Goal: Information Seeking & Learning: Learn about a topic

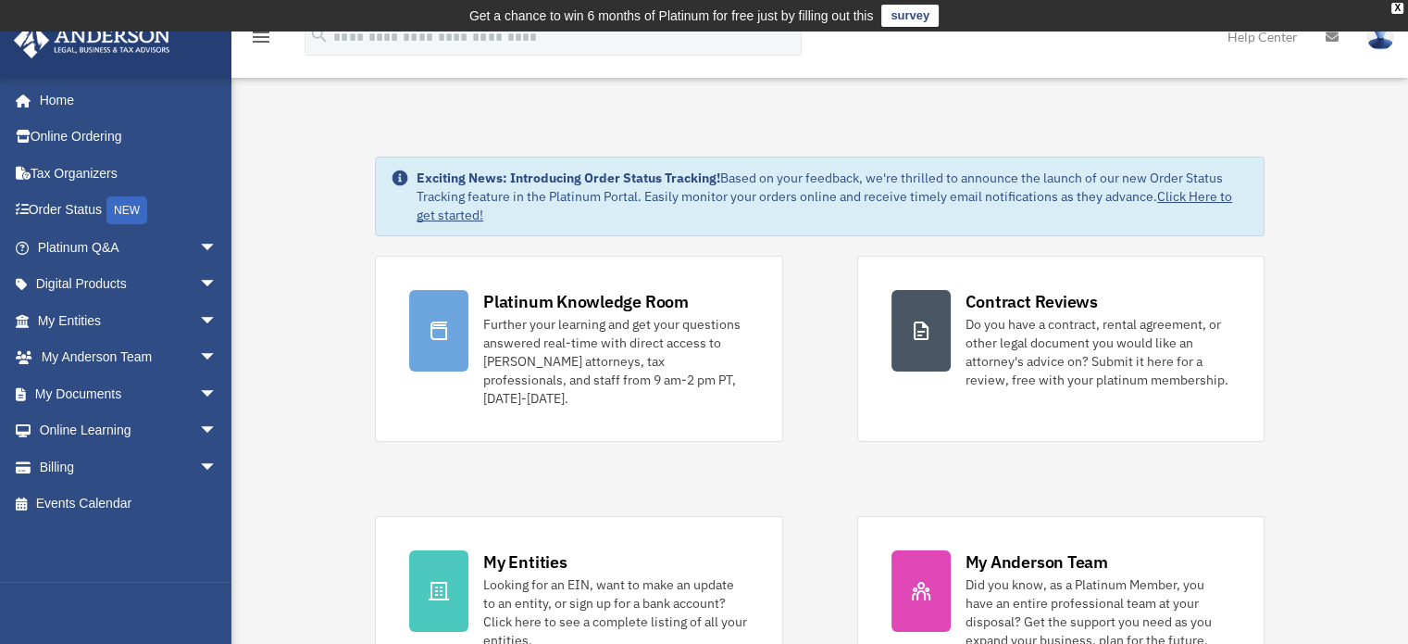
scroll to position [52, 0]
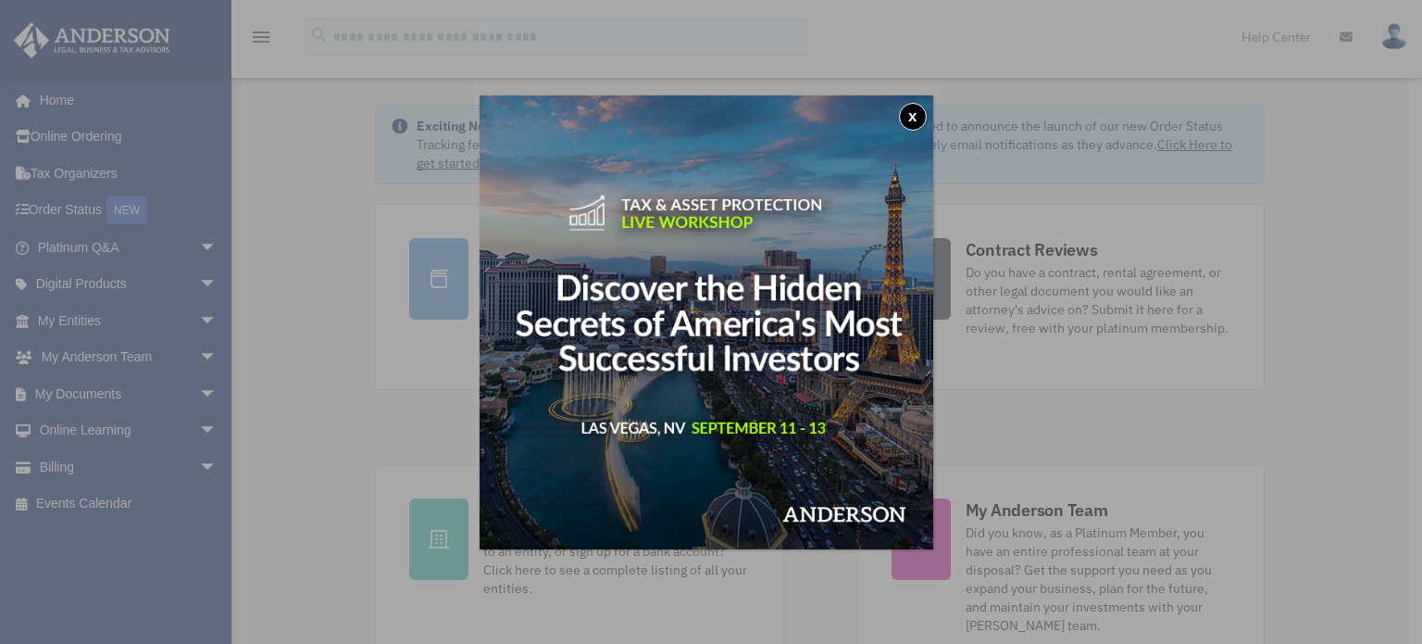
click at [918, 107] on button "x" at bounding box center [913, 117] width 28 height 28
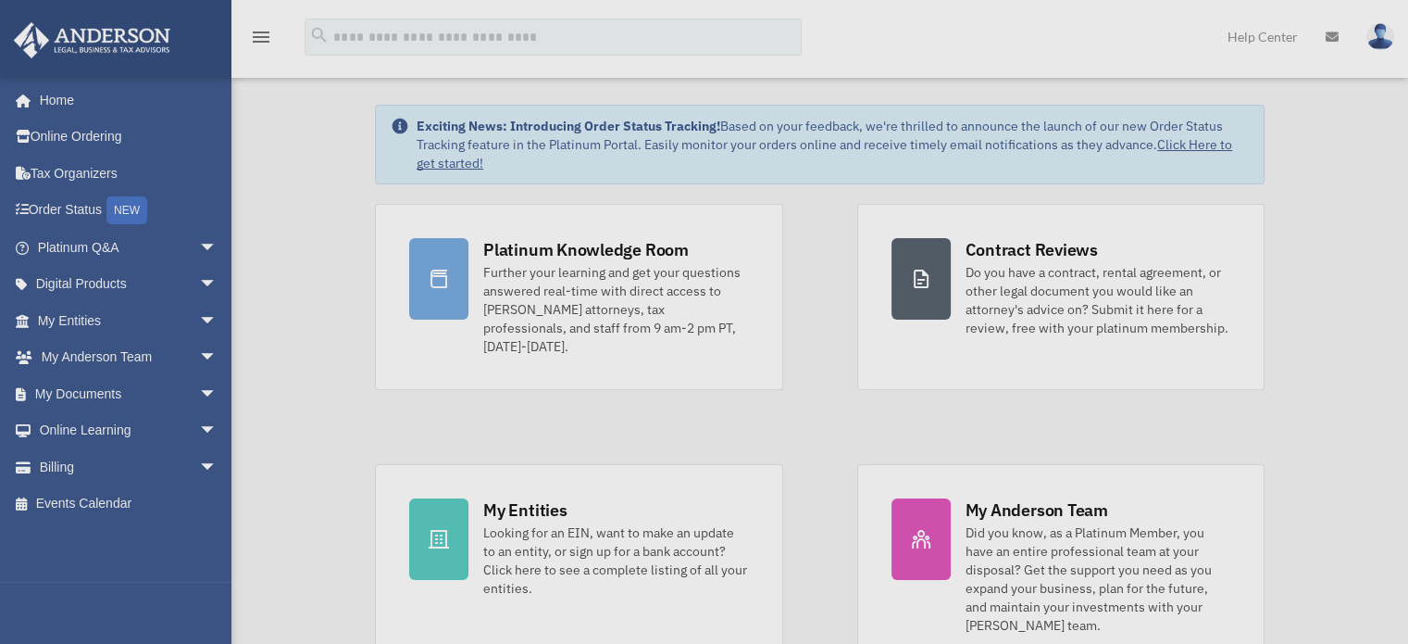
click at [918, 107] on div "Exciting News: Introducing Order Status Tracking! Based on your feedback, we're…" at bounding box center [820, 145] width 890 height 80
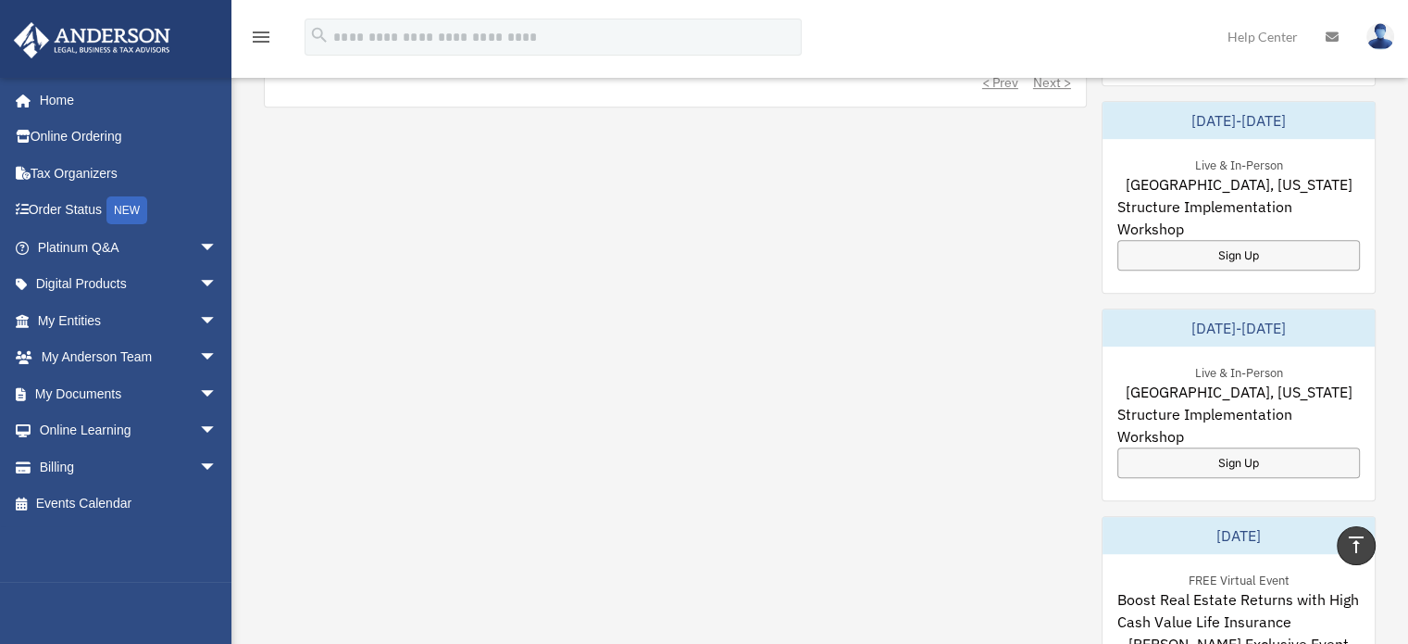
scroll to position [0, 0]
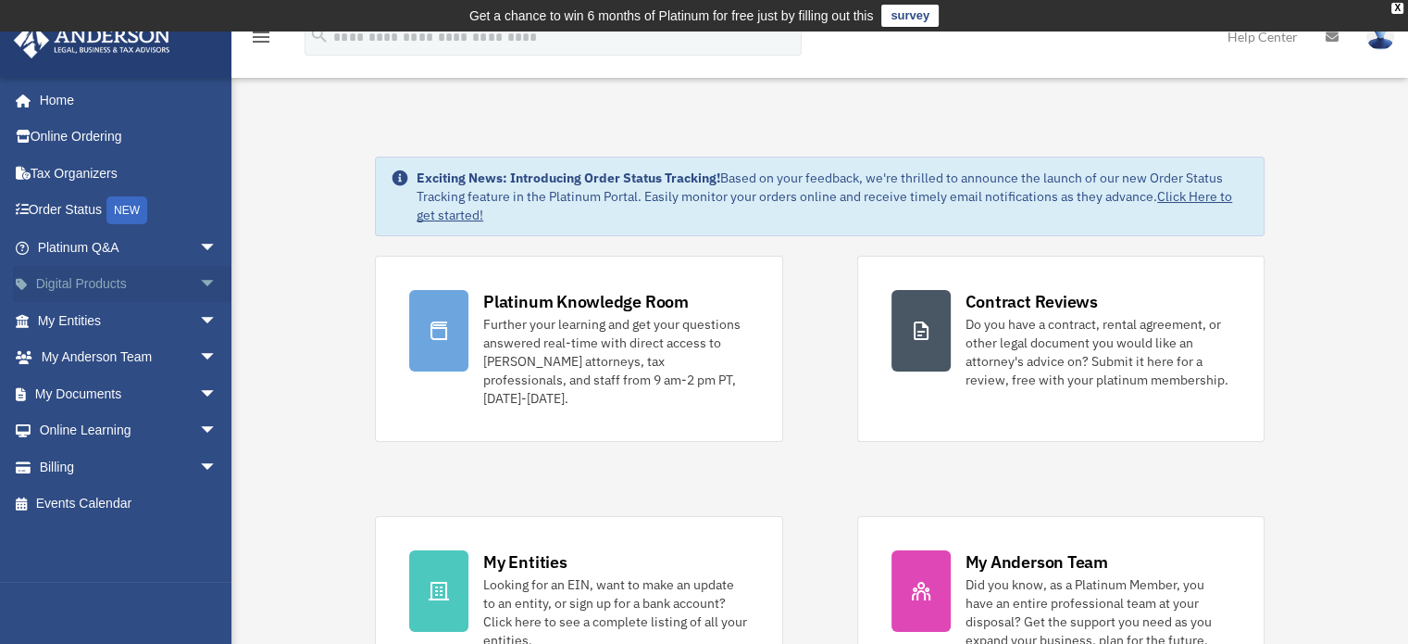
click at [174, 286] on link "Digital Products arrow_drop_down" at bounding box center [129, 284] width 232 height 37
click at [199, 276] on span "arrow_drop_down" at bounding box center [217, 285] width 37 height 38
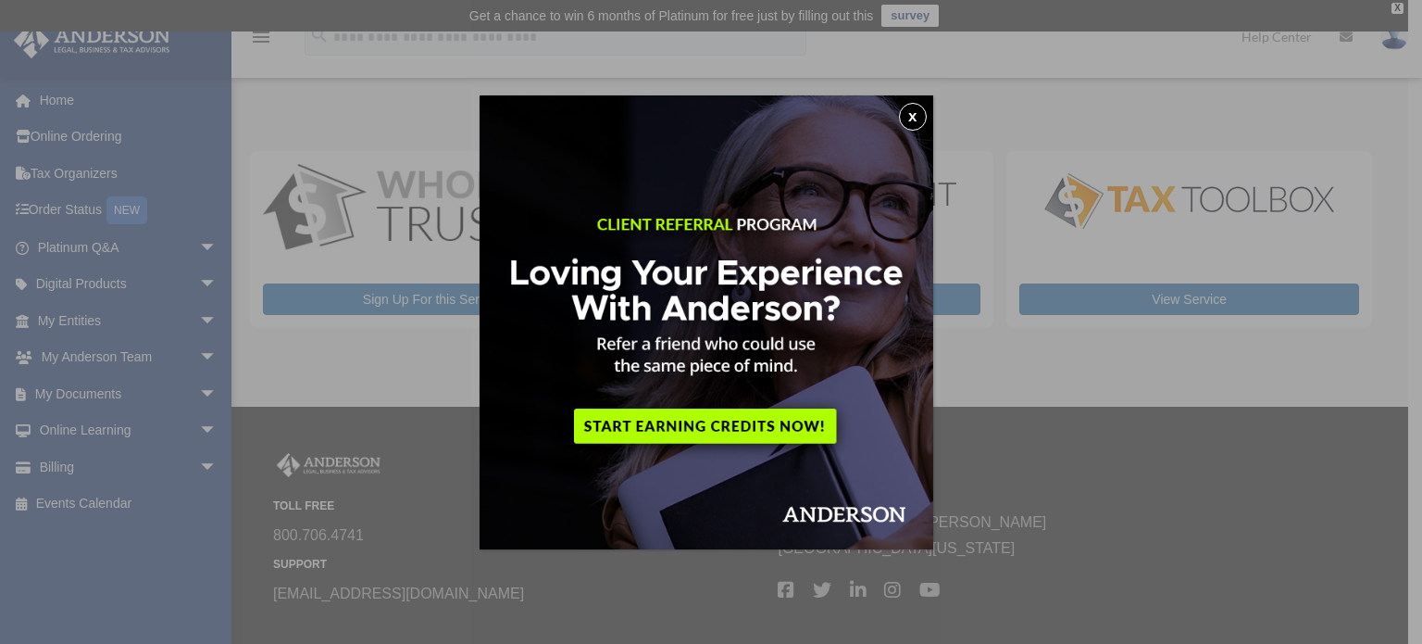
click at [907, 118] on button "x" at bounding box center [913, 117] width 28 height 28
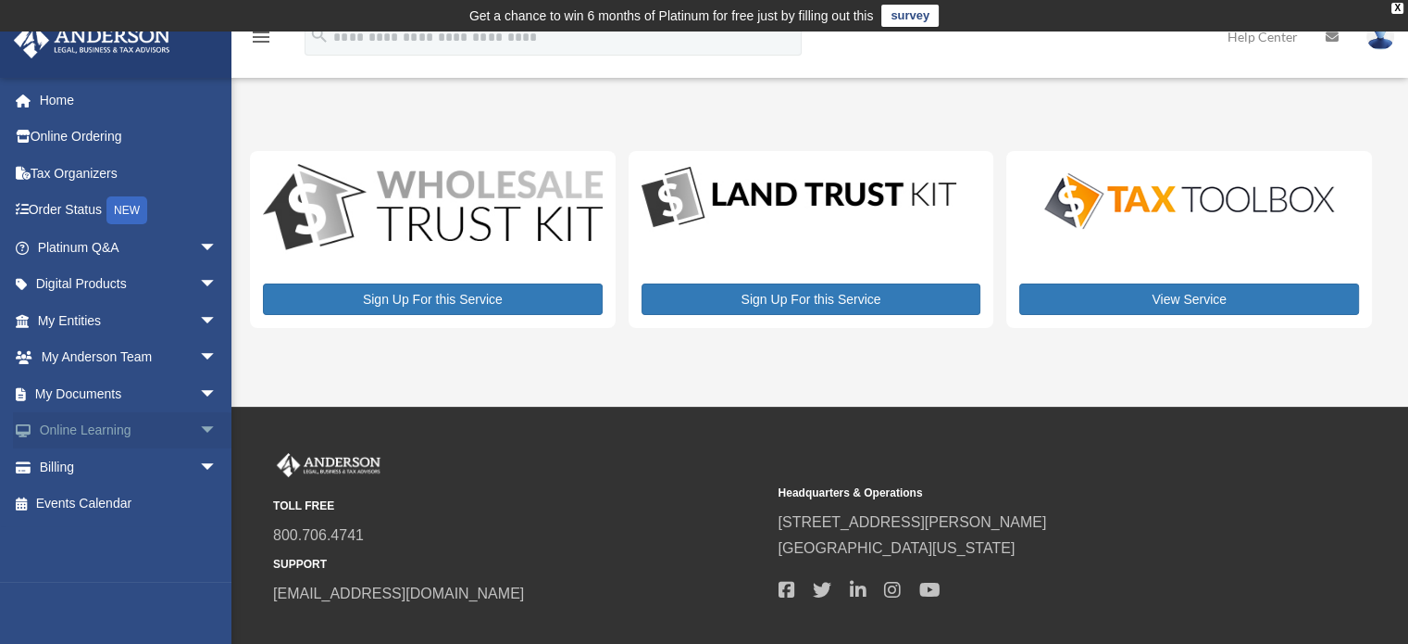
click at [199, 430] on span "arrow_drop_down" at bounding box center [217, 431] width 37 height 38
click at [102, 499] on link "Video Training" at bounding box center [135, 503] width 219 height 37
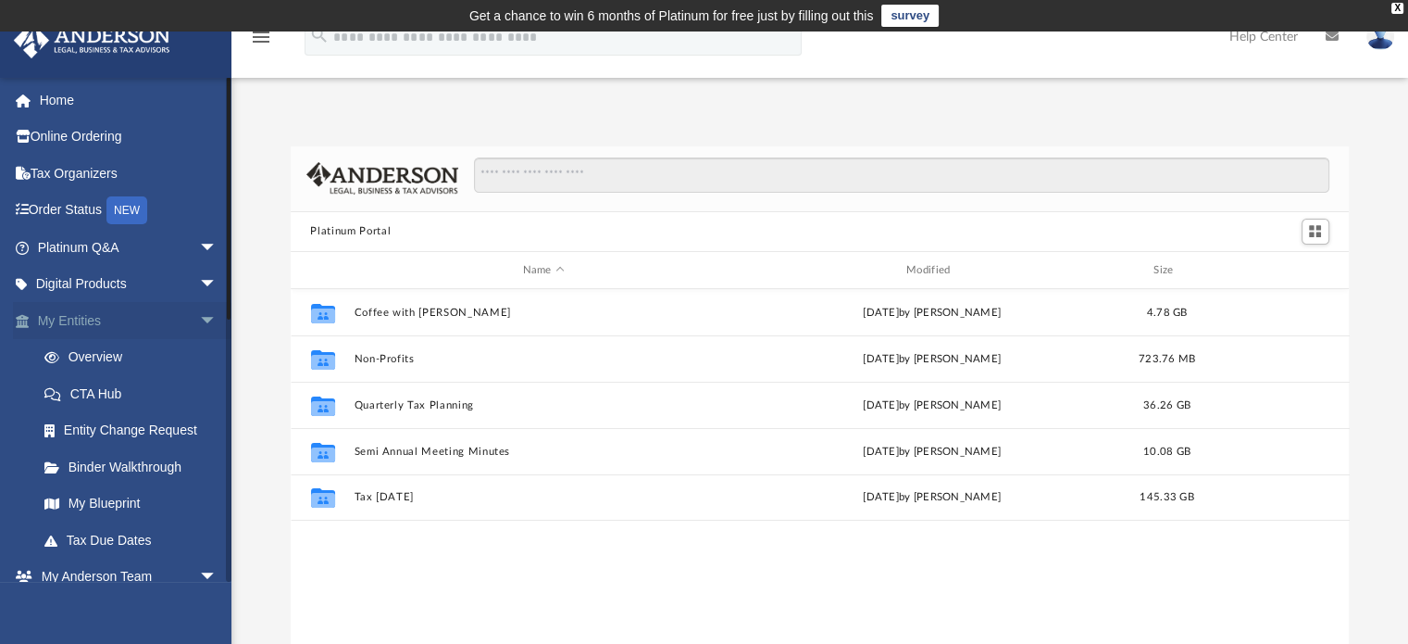
click at [199, 324] on span "arrow_drop_down" at bounding box center [217, 321] width 37 height 38
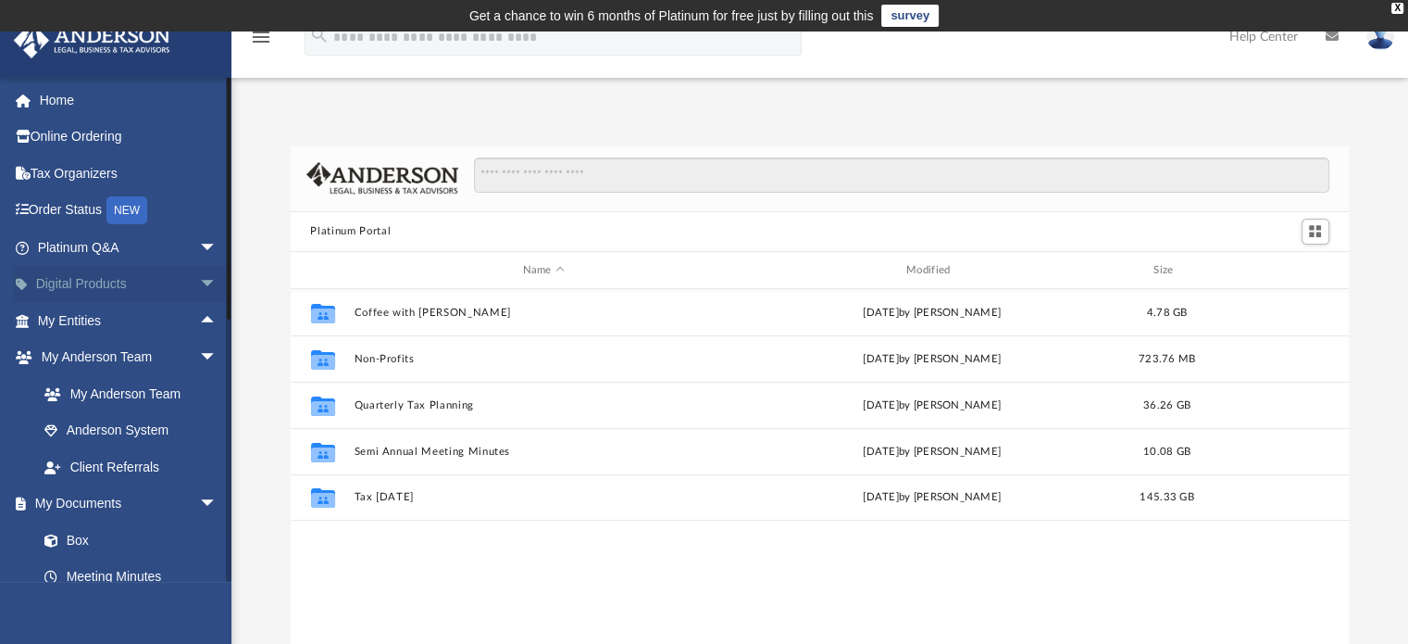
click at [199, 281] on span "arrow_drop_down" at bounding box center [217, 285] width 37 height 38
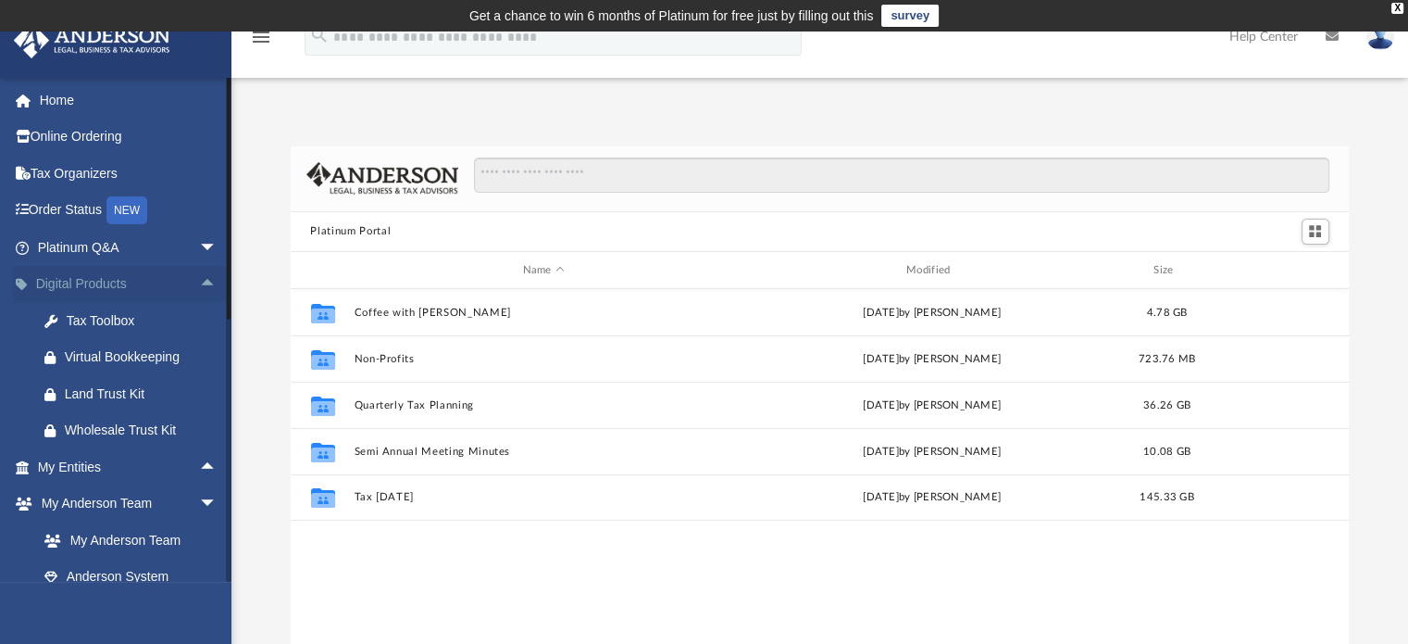
click at [199, 278] on span "arrow_drop_up" at bounding box center [217, 285] width 37 height 38
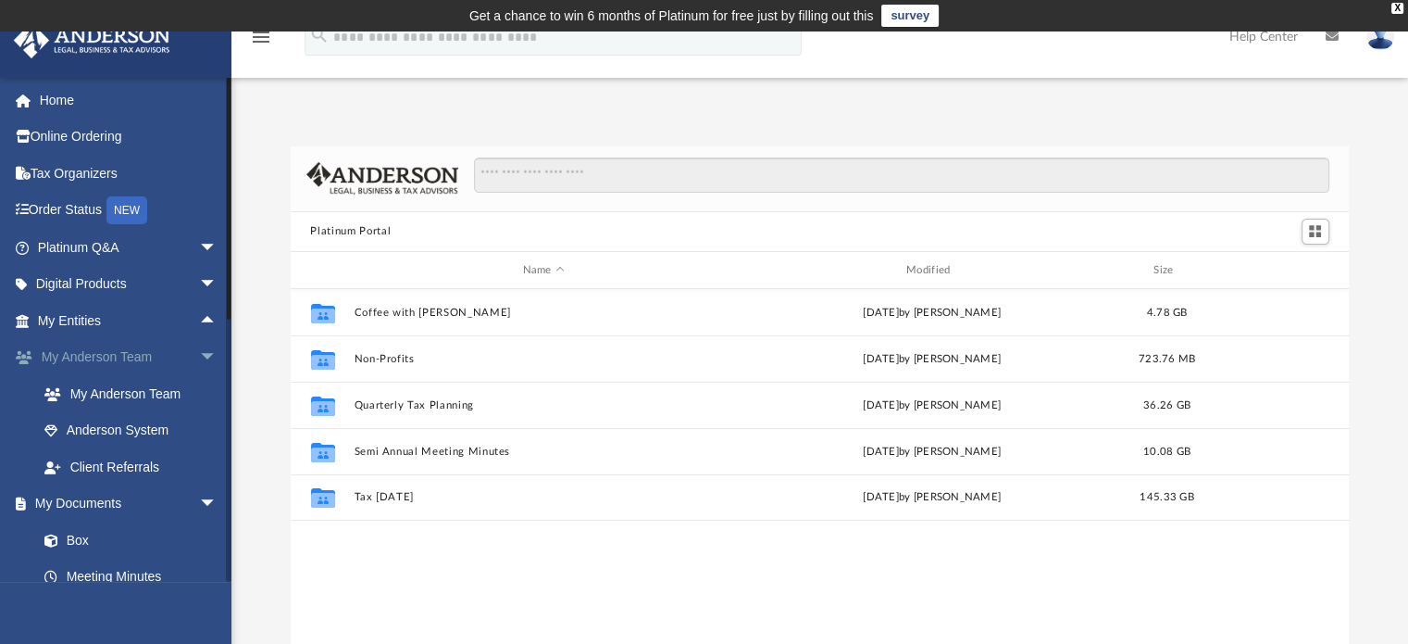
click at [199, 347] on span "arrow_drop_down" at bounding box center [217, 358] width 37 height 38
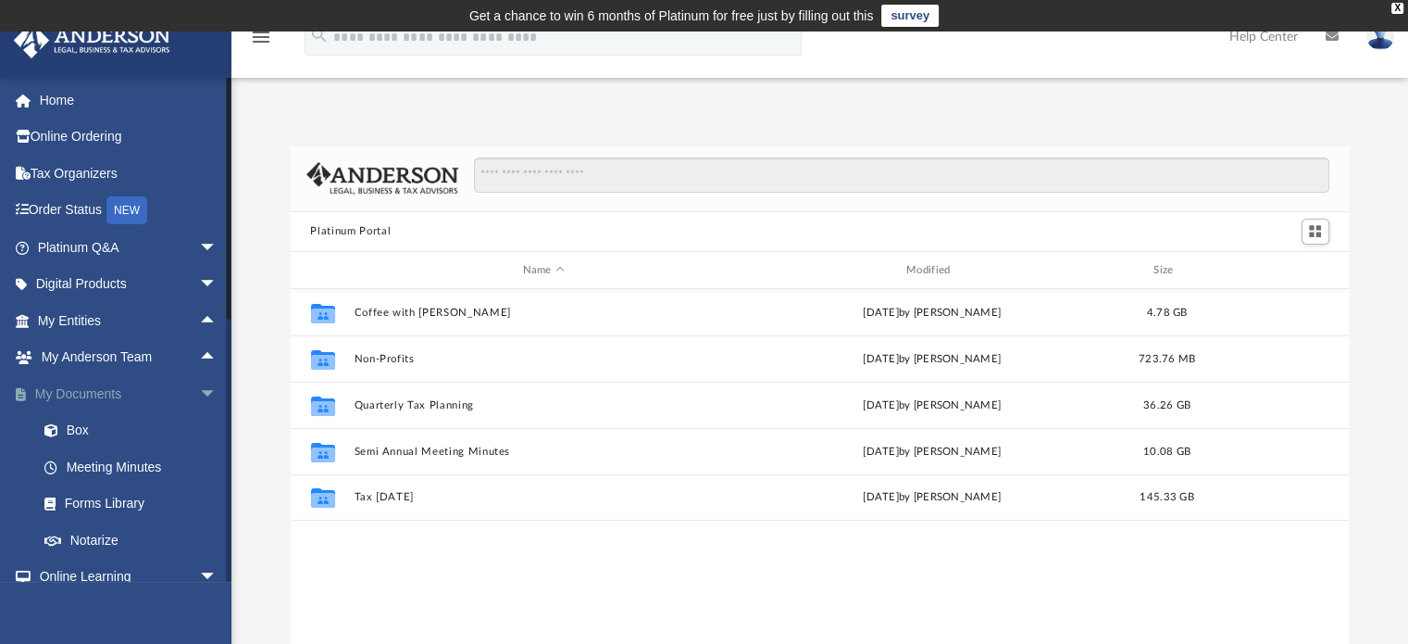
click at [199, 397] on span "arrow_drop_down" at bounding box center [217, 394] width 37 height 38
click at [99, 466] on link "Courses" at bounding box center [135, 466] width 219 height 37
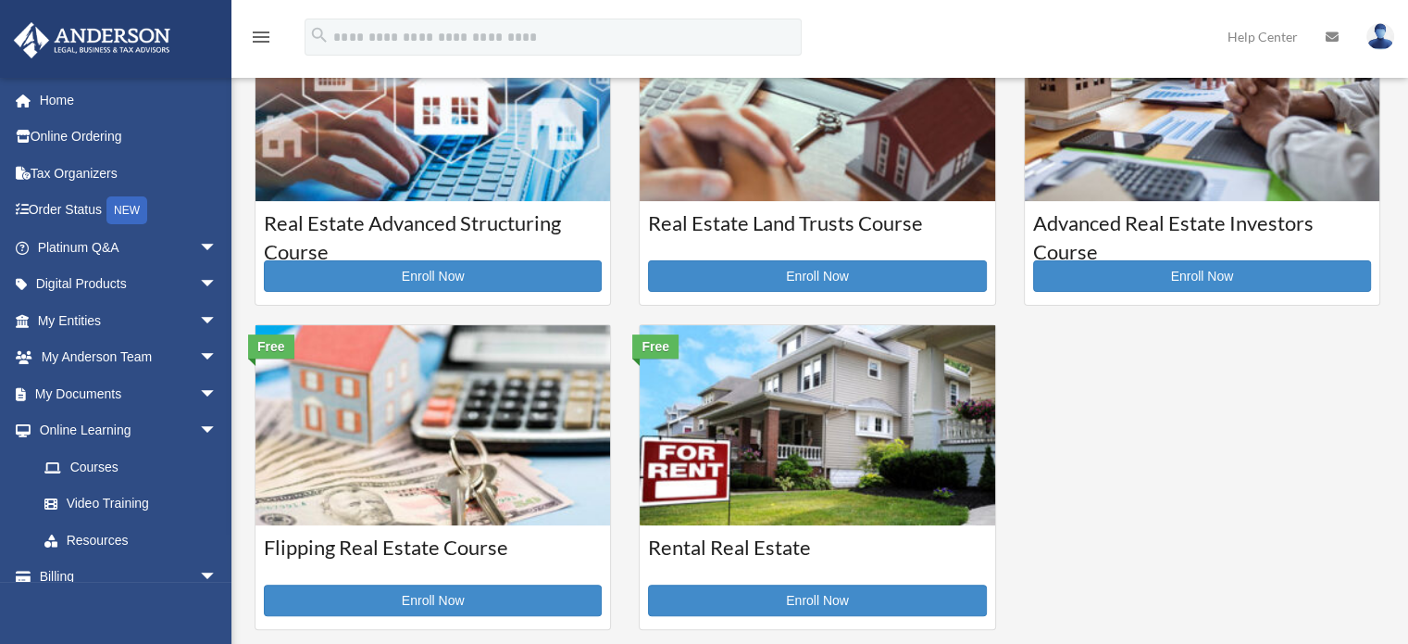
scroll to position [467, 0]
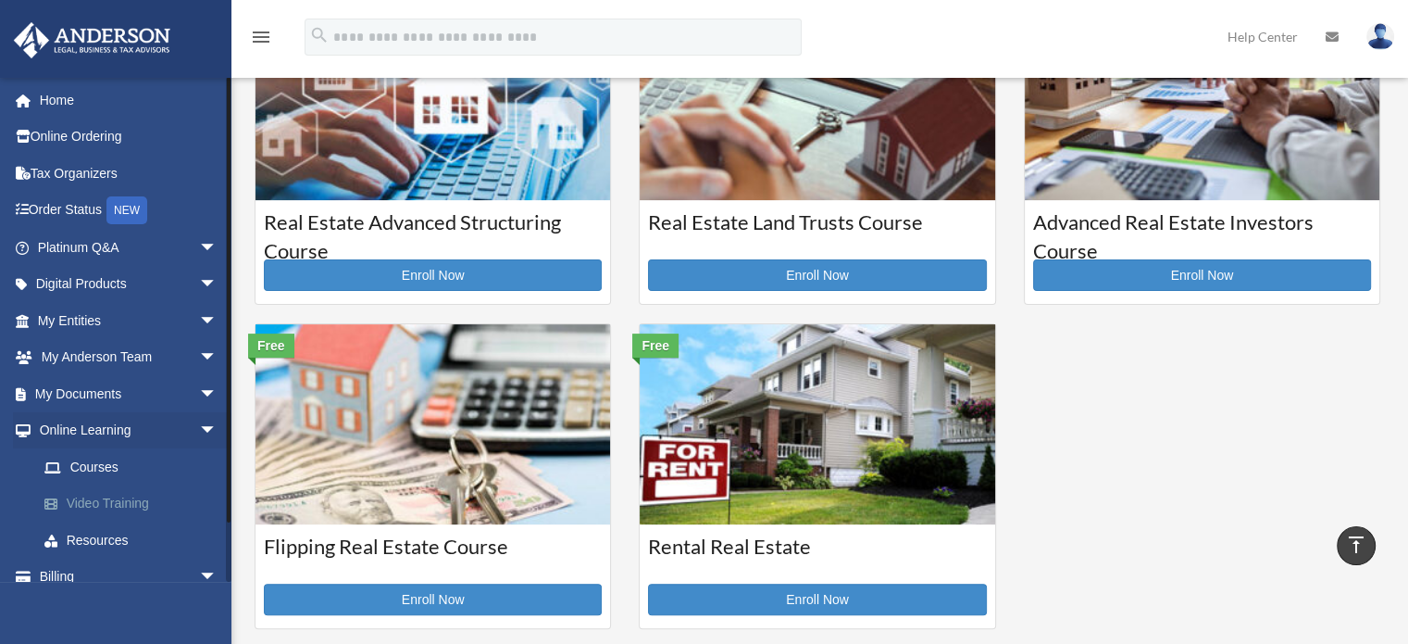
click at [111, 497] on link "Video Training" at bounding box center [135, 503] width 219 height 37
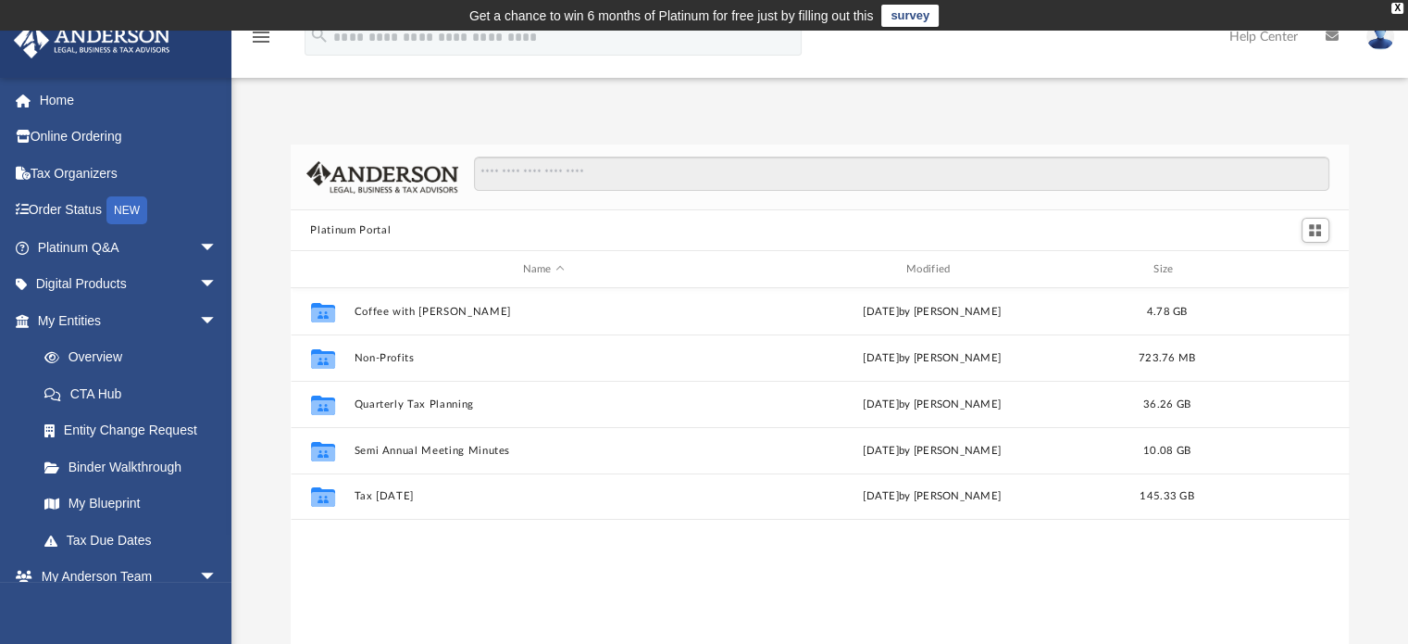
scroll to position [406, 1044]
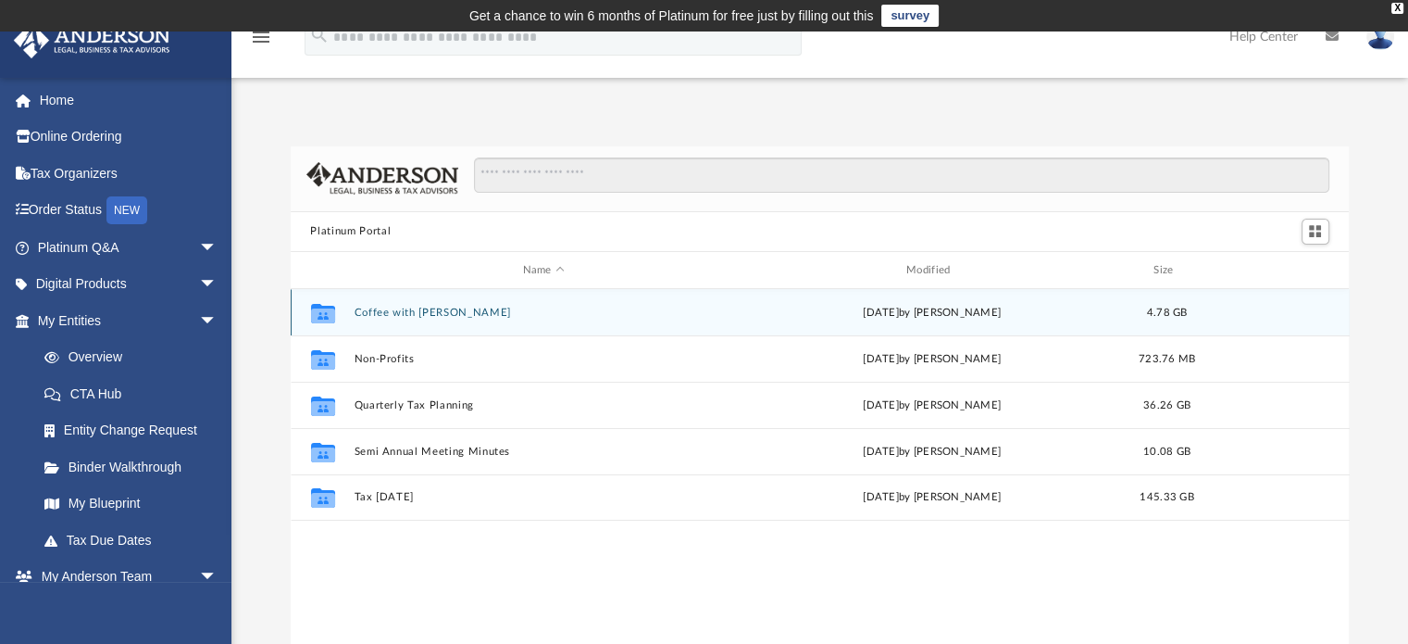
click at [481, 308] on button "Coffee with Carl" at bounding box center [544, 312] width 380 height 12
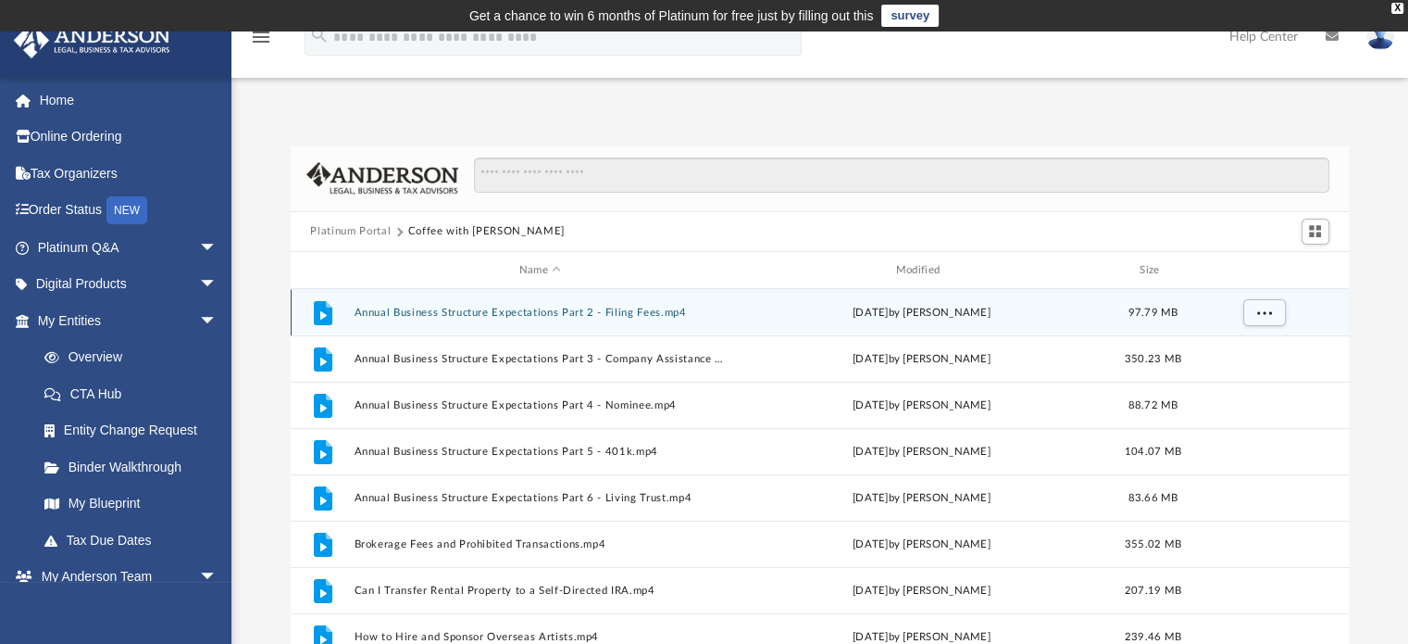
click at [481, 308] on button "Annual Business Structure Expectations Part 2 - Filing Fees.mp4" at bounding box center [540, 312] width 373 height 12
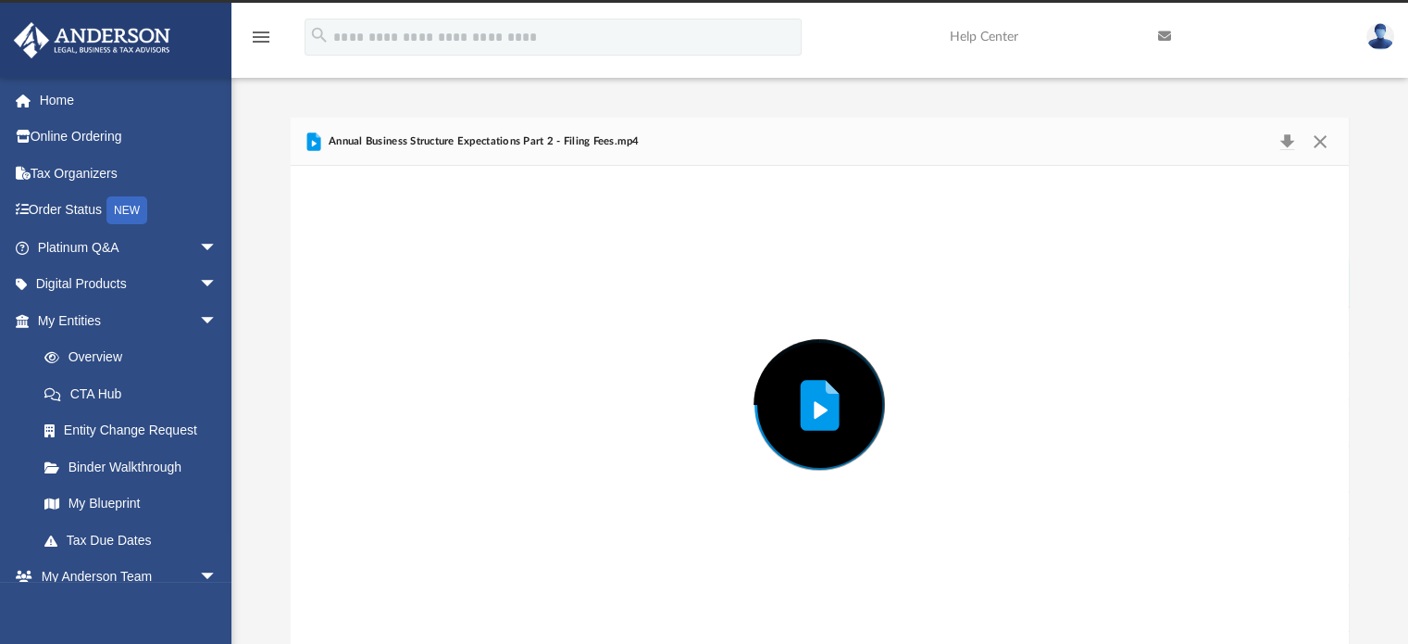
click at [481, 308] on div "Preview" at bounding box center [820, 405] width 1059 height 478
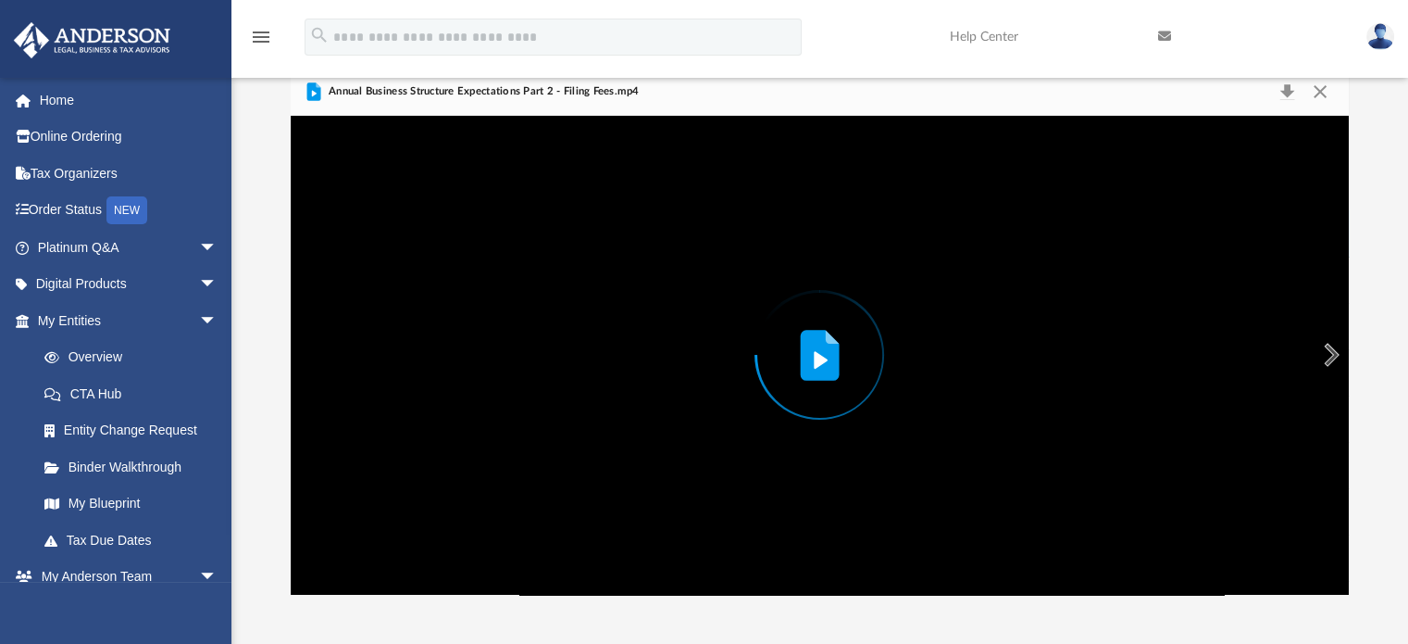
scroll to position [78, 0]
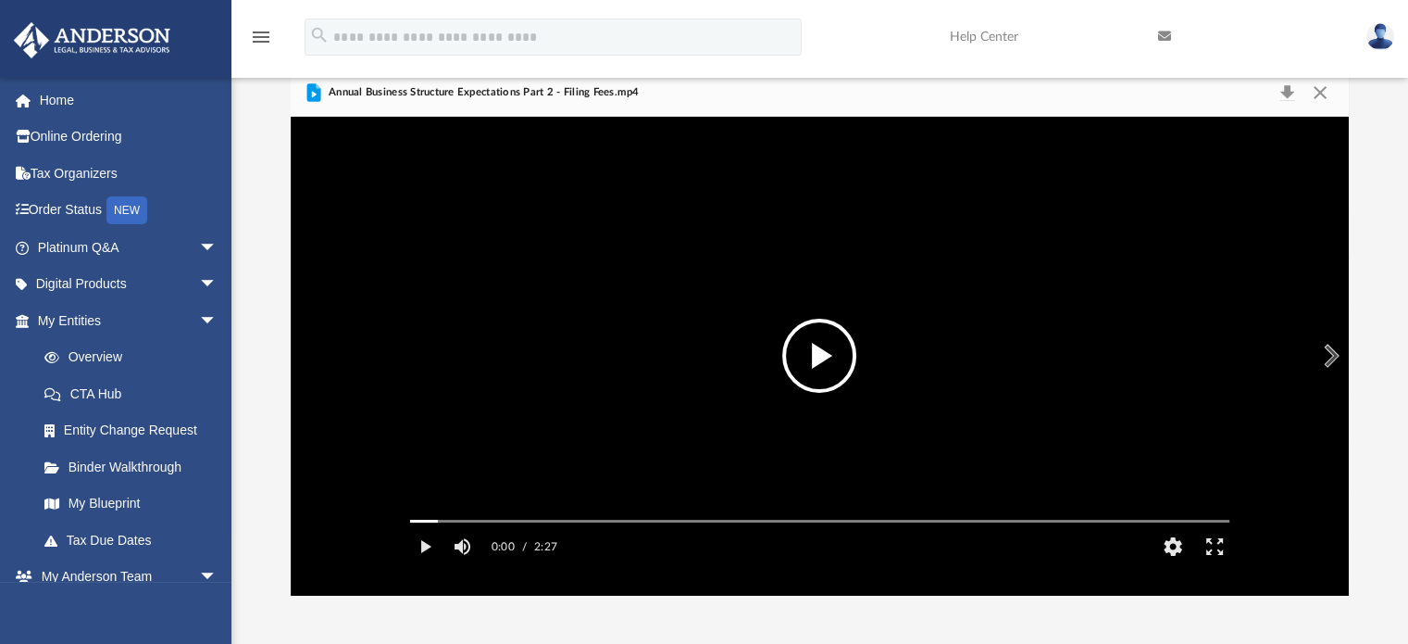
click at [805, 345] on button "File preview" at bounding box center [819, 356] width 74 height 74
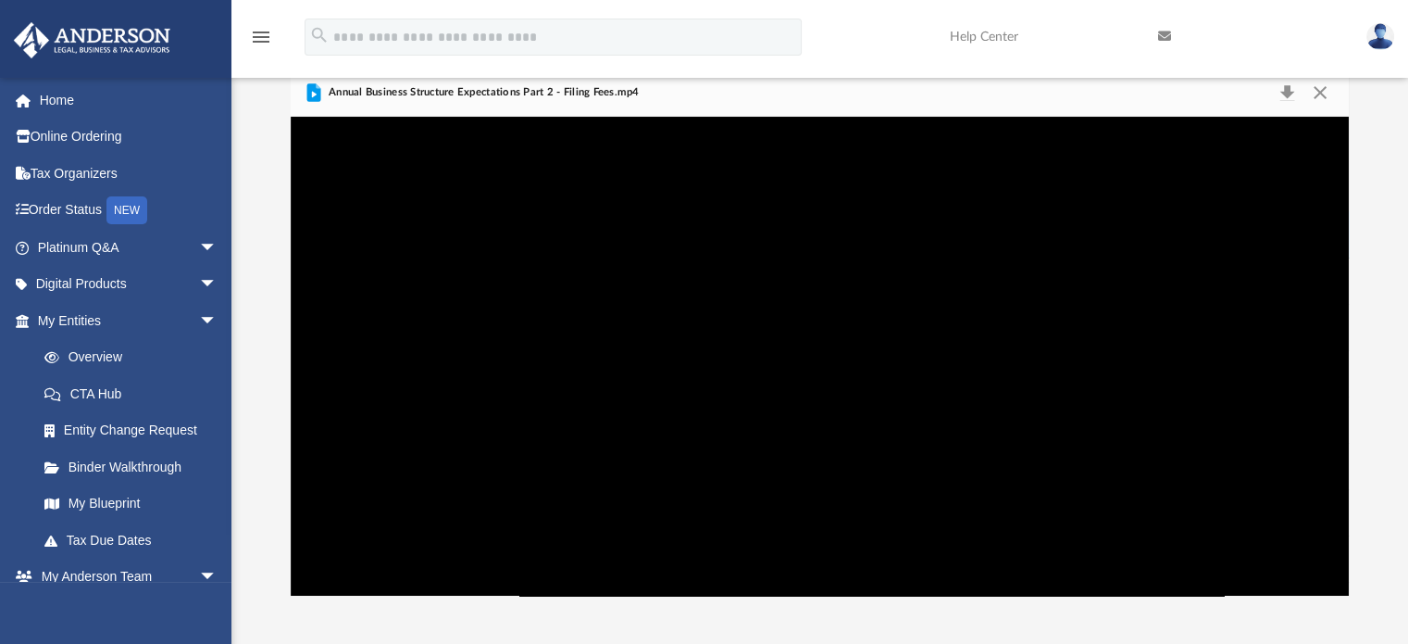
scroll to position [0, 0]
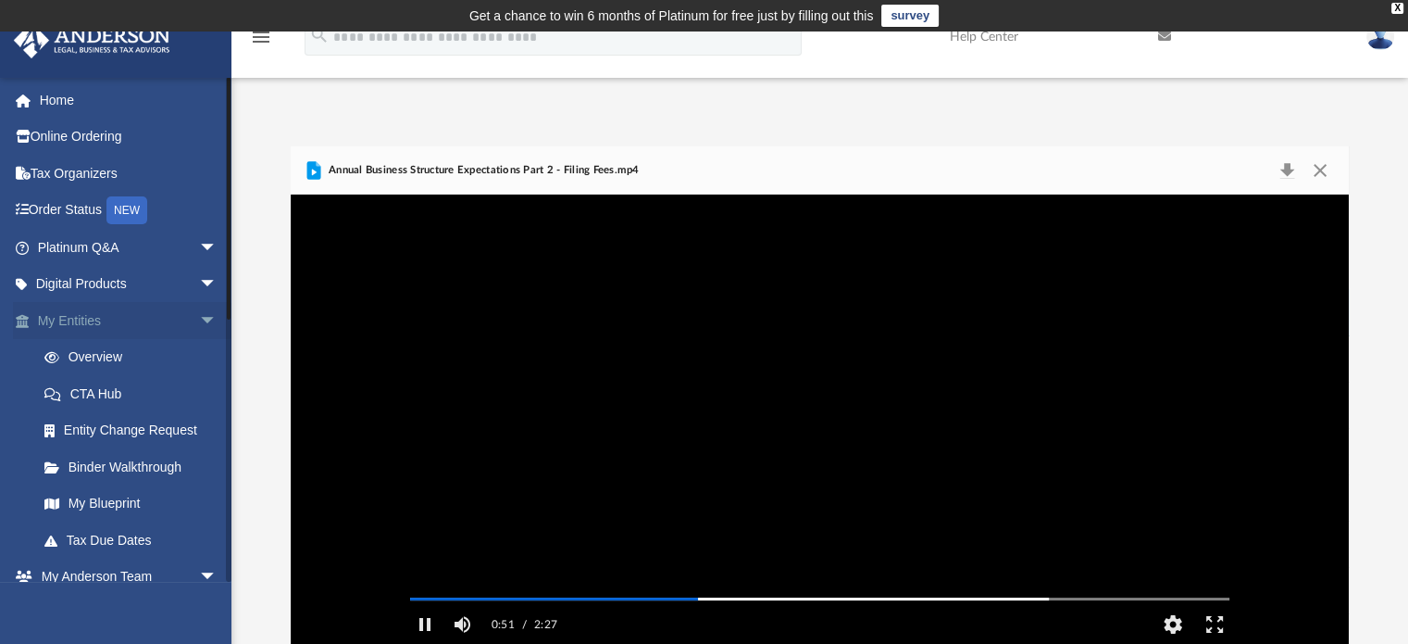
click at [199, 326] on span "arrow_drop_down" at bounding box center [217, 321] width 37 height 38
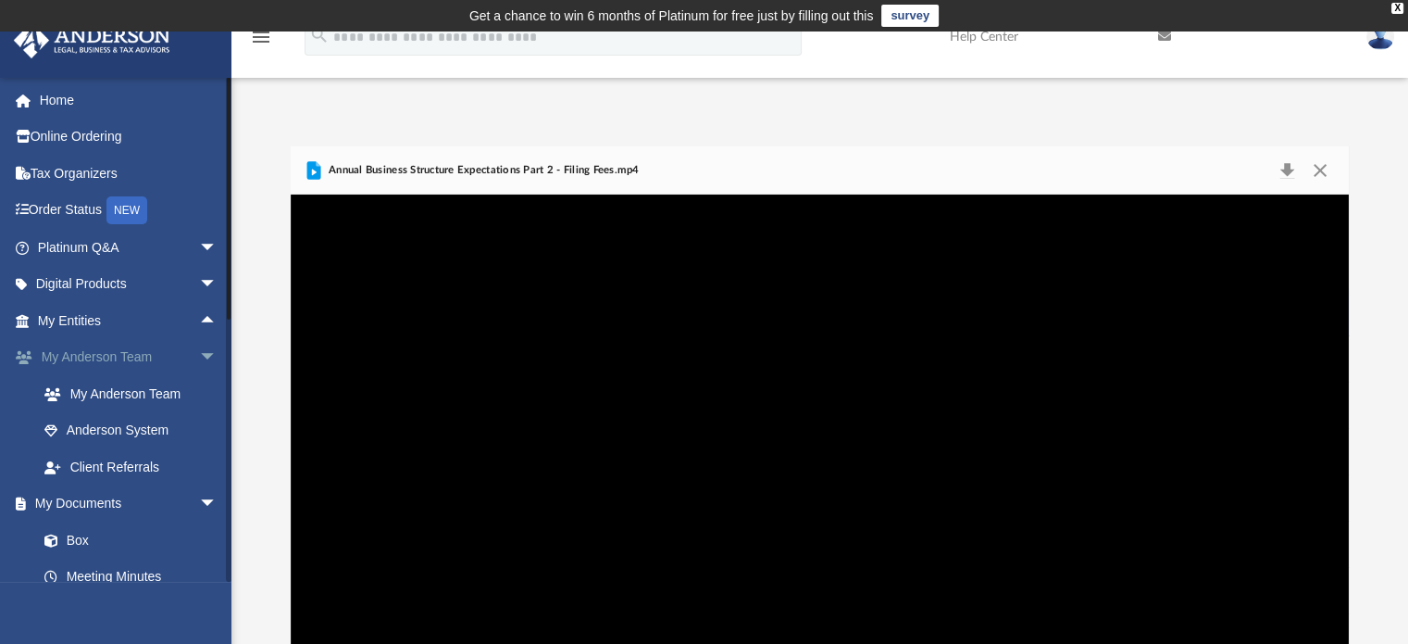
click at [170, 352] on link "My Anderson Team arrow_drop_down" at bounding box center [129, 357] width 232 height 37
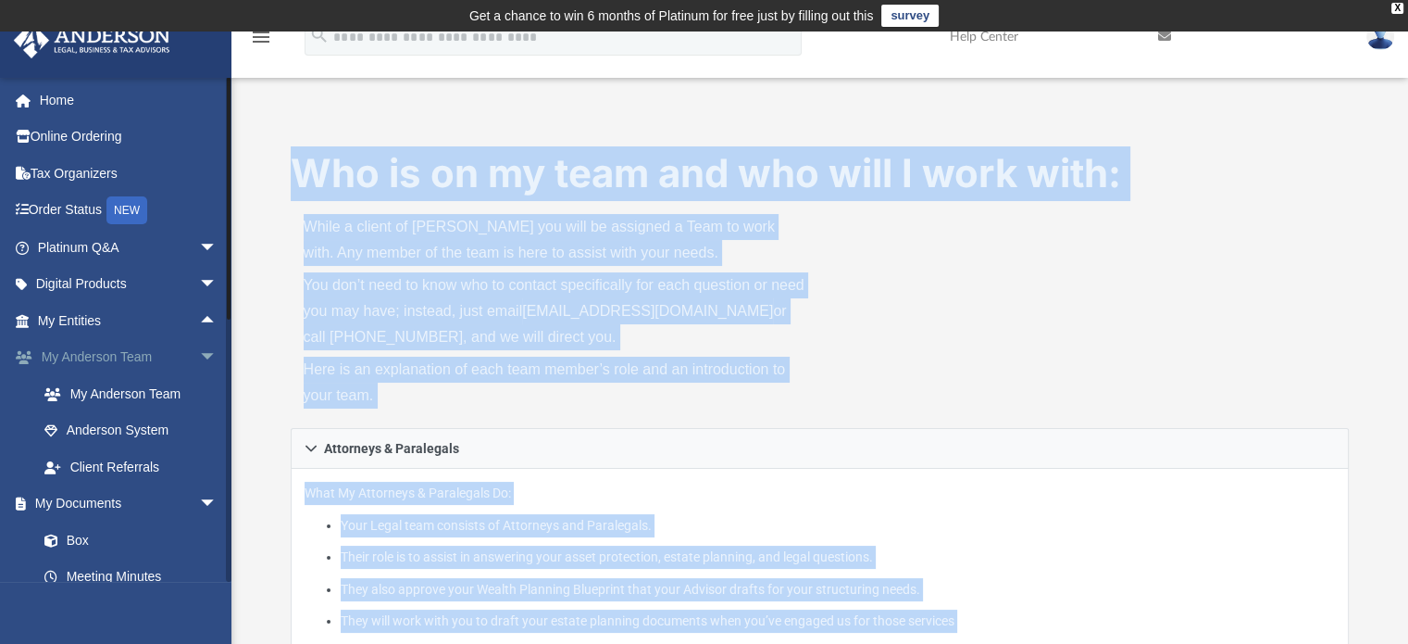
click at [199, 355] on span "arrow_drop_down" at bounding box center [217, 358] width 37 height 38
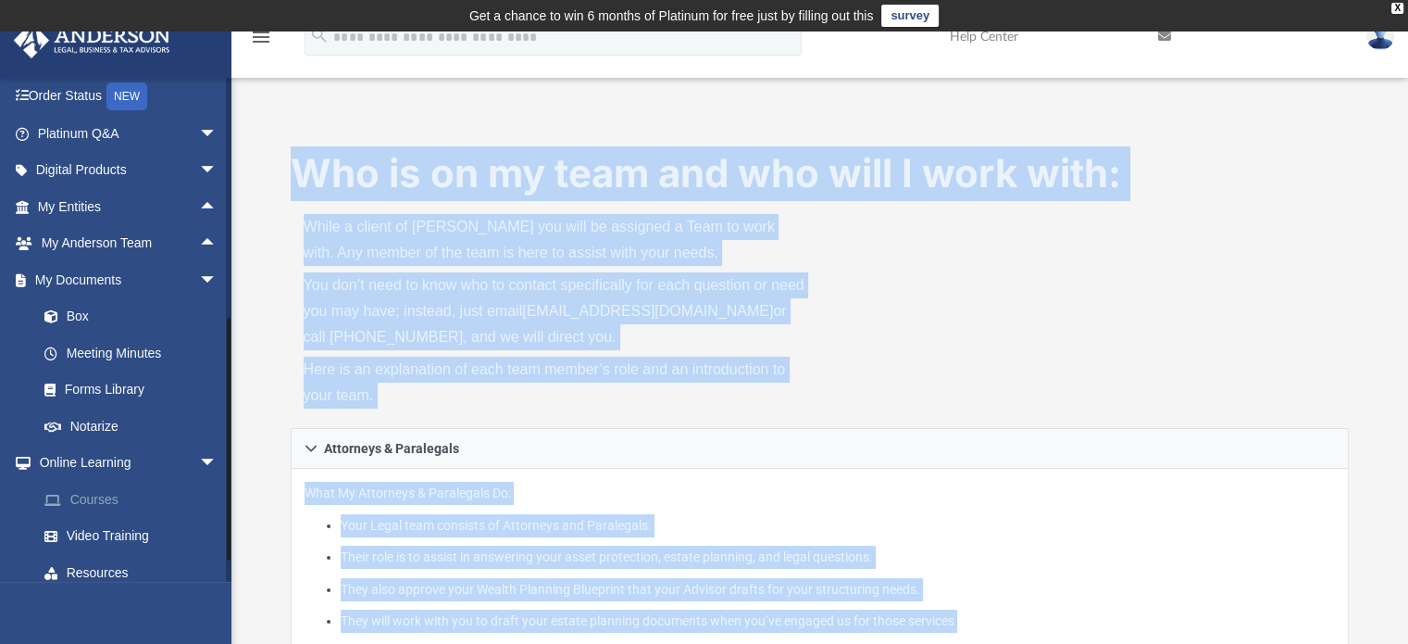
scroll to position [200, 0]
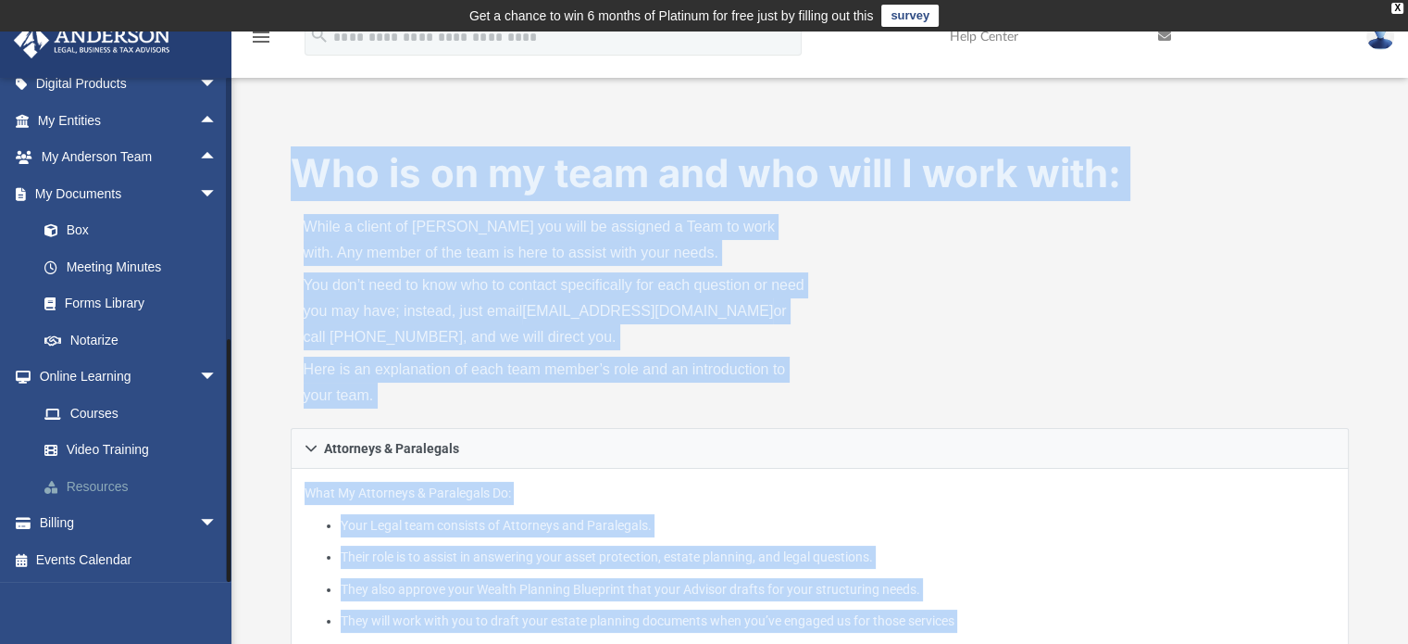
click at [120, 482] on link "Resources" at bounding box center [135, 486] width 219 height 37
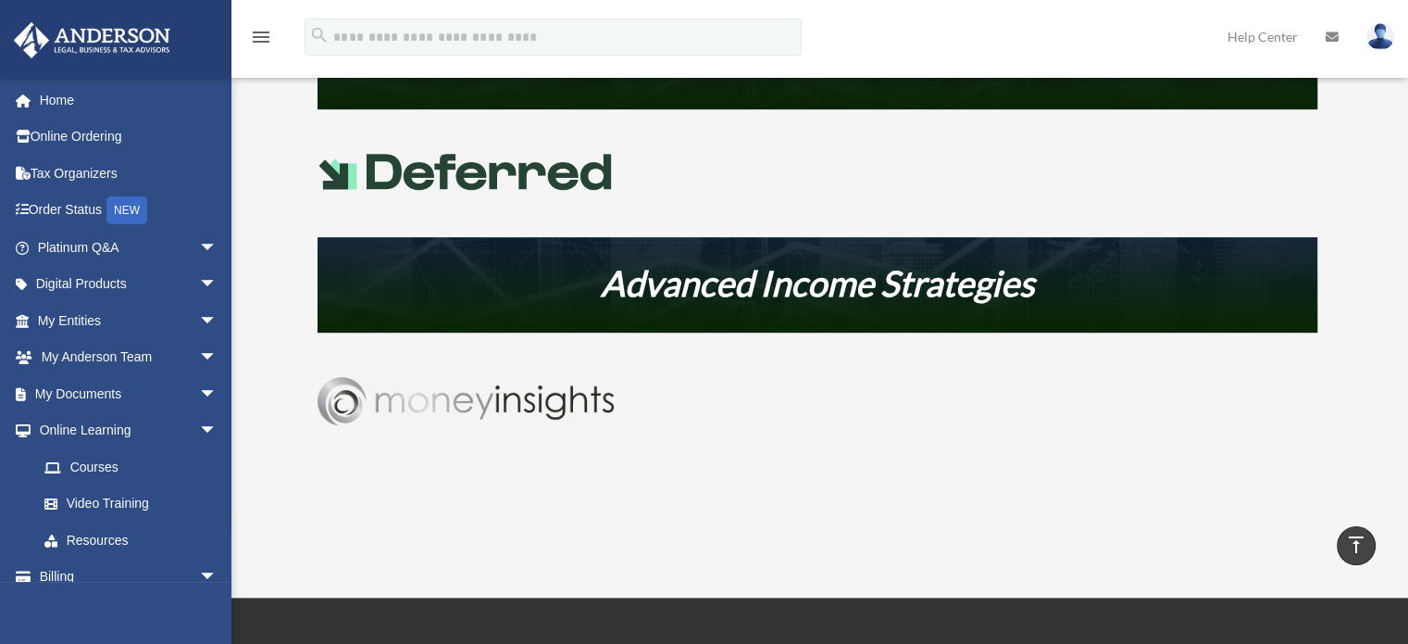
scroll to position [926, 0]
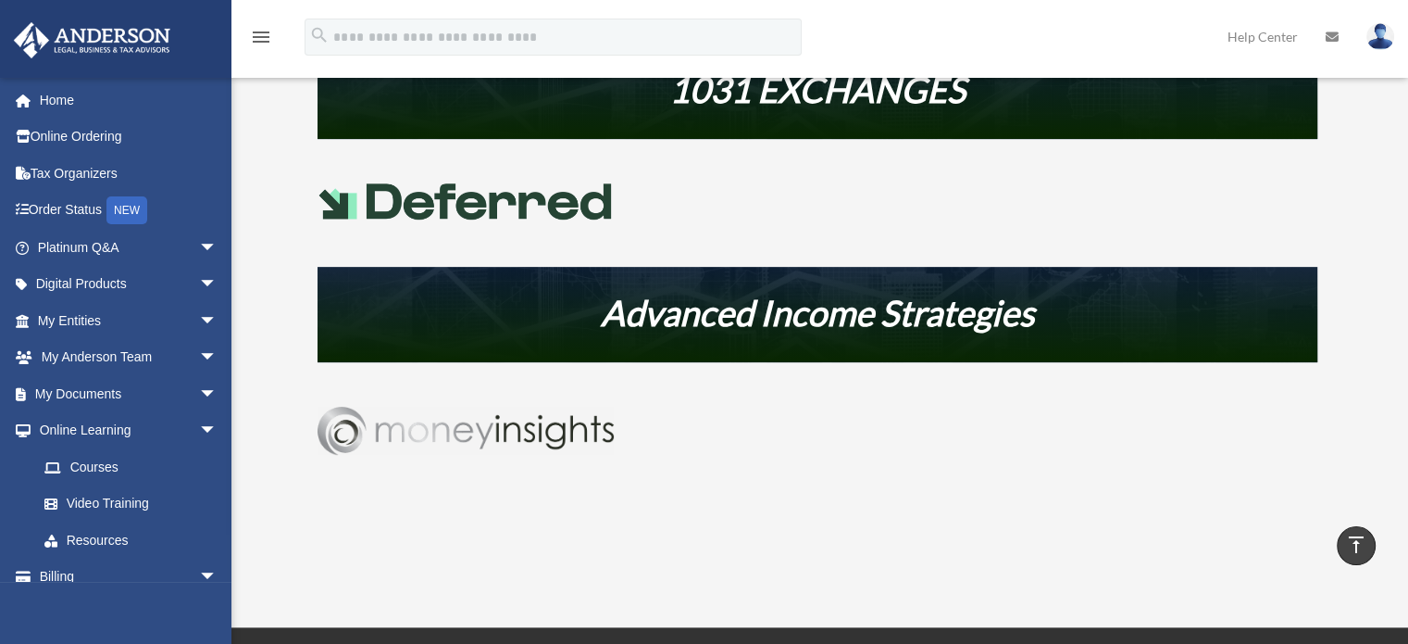
click at [830, 307] on em "Advanced Income Strategies" at bounding box center [817, 312] width 433 height 43
click at [478, 452] on img at bounding box center [466, 430] width 296 height 48
click at [471, 426] on img at bounding box center [466, 430] width 296 height 48
